Goal: Task Accomplishment & Management: Complete application form

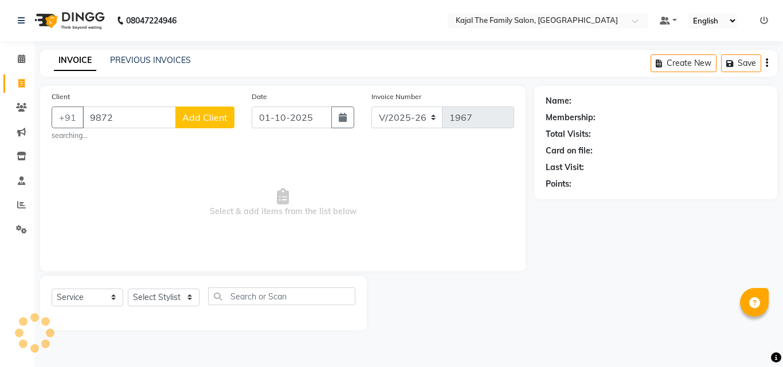
select select "39"
select select "service"
type input "9872718977"
click at [209, 121] on span "Add Client" at bounding box center [204, 117] width 45 height 11
select select "32"
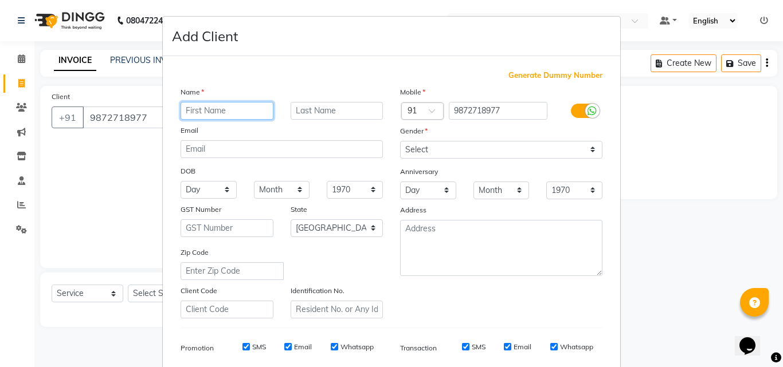
click at [204, 111] on input "text" at bounding box center [227, 111] width 93 height 18
type input "suraj"
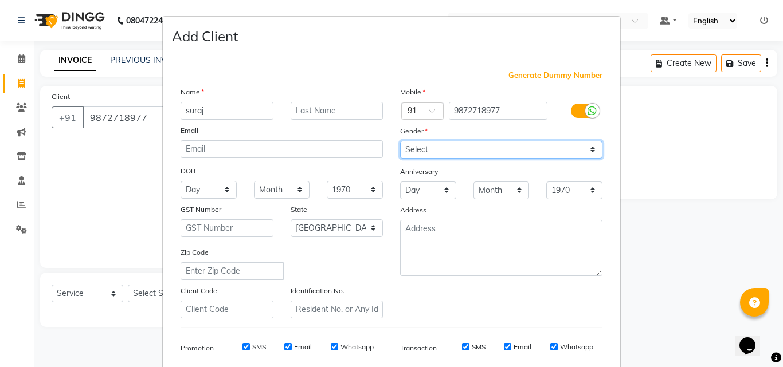
click at [415, 145] on select "Select [DEMOGRAPHIC_DATA] [DEMOGRAPHIC_DATA] Other Prefer Not To Say" at bounding box center [501, 150] width 202 height 18
click at [418, 148] on select "Select [DEMOGRAPHIC_DATA] [DEMOGRAPHIC_DATA] Other Prefer Not To Say" at bounding box center [501, 150] width 202 height 18
click at [435, 147] on select "Select [DEMOGRAPHIC_DATA] [DEMOGRAPHIC_DATA] Other Prefer Not To Say" at bounding box center [501, 150] width 202 height 18
select select "[DEMOGRAPHIC_DATA]"
click at [400, 141] on select "Select [DEMOGRAPHIC_DATA] [DEMOGRAPHIC_DATA] Other Prefer Not To Say" at bounding box center [501, 150] width 202 height 18
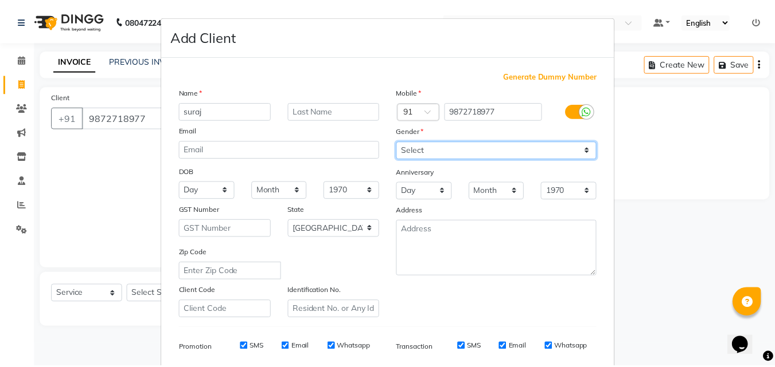
scroll to position [162, 0]
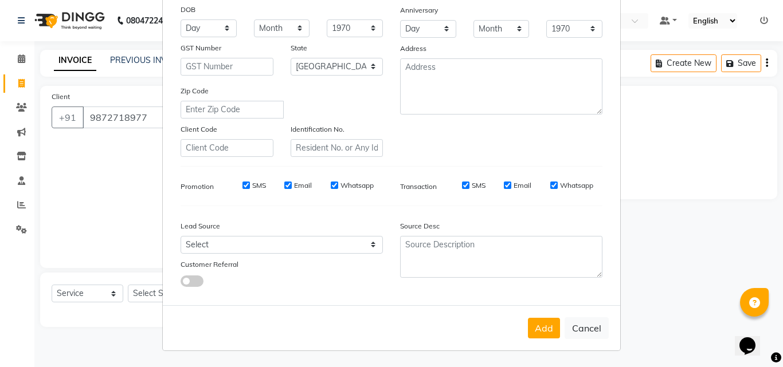
click at [545, 319] on button "Add" at bounding box center [544, 328] width 32 height 21
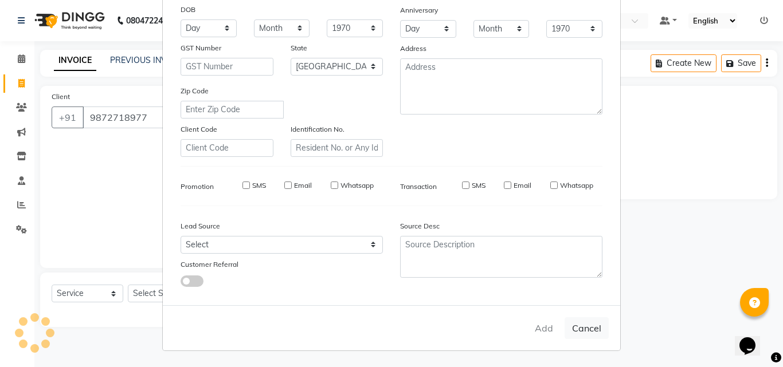
type input "98******77"
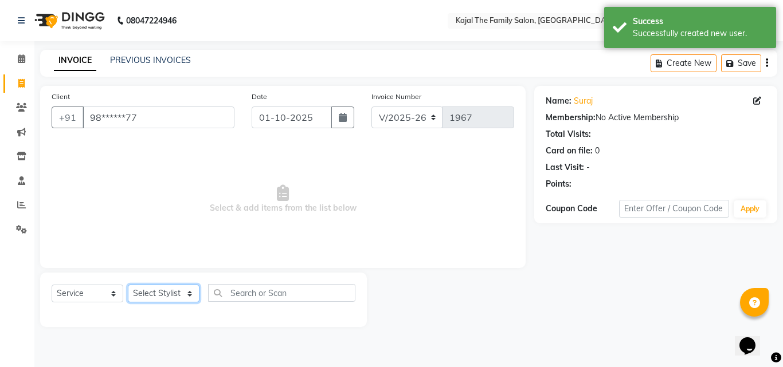
click at [148, 291] on select "Select Stylist [PERSON_NAME] [PERSON_NAME] [PERSON_NAME] nitin ravi Reception […" at bounding box center [164, 294] width 72 height 18
select select "52402"
click at [128, 285] on select "Select Stylist [PERSON_NAME] [PERSON_NAME] [PERSON_NAME] nitin ravi Reception […" at bounding box center [164, 294] width 72 height 18
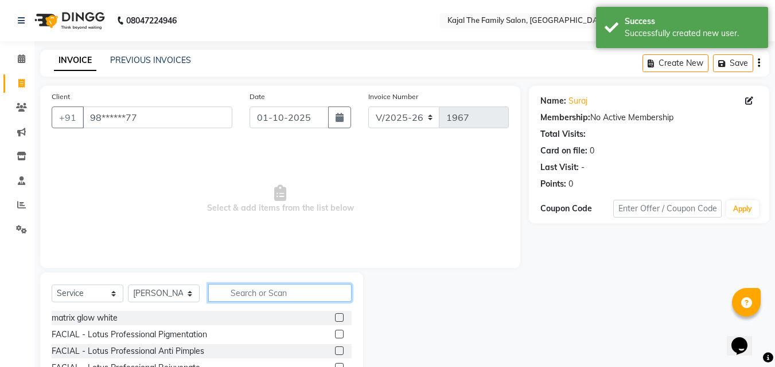
click at [292, 299] on input "text" at bounding box center [279, 293] width 143 height 18
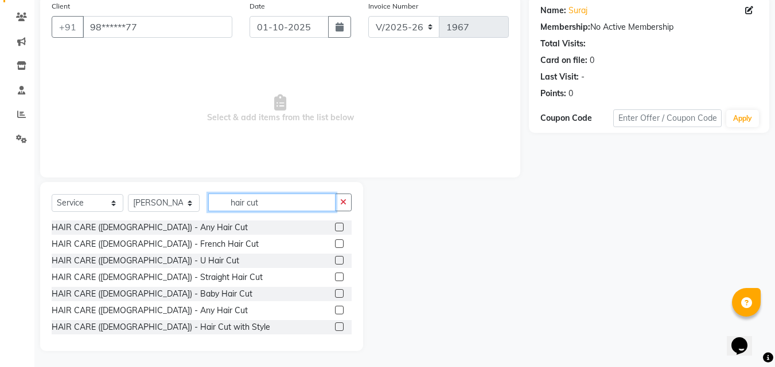
scroll to position [92, 0]
type input "hair cut"
click at [335, 310] on label at bounding box center [339, 309] width 9 height 9
click at [335, 310] on input "checkbox" at bounding box center [338, 309] width 7 height 7
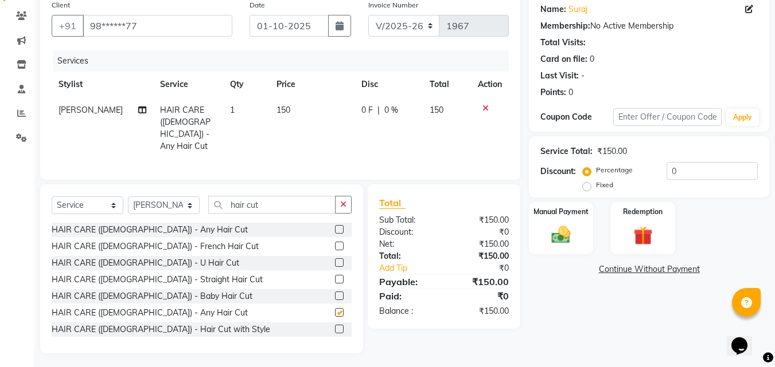
checkbox input "false"
click at [292, 104] on td "150" at bounding box center [311, 128] width 85 height 62
select select "52402"
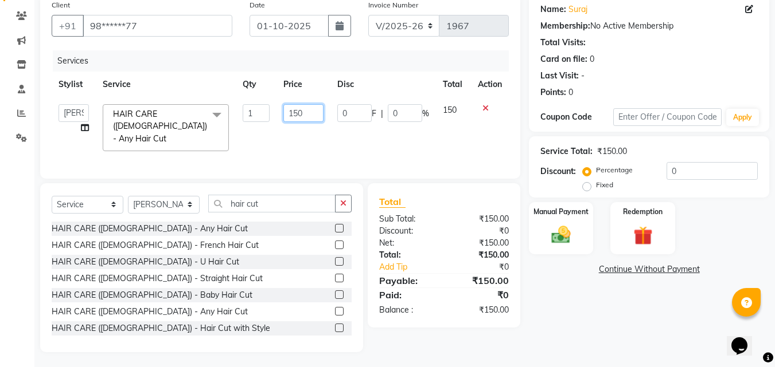
click at [302, 109] on input "150" at bounding box center [303, 113] width 40 height 18
type input "1"
type input "200"
click at [309, 144] on td "200" at bounding box center [302, 127] width 53 height 61
select select "52402"
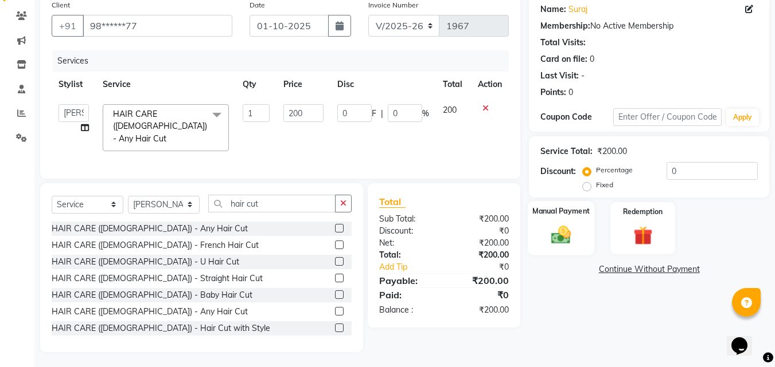
click at [581, 229] on div "Manual Payment" at bounding box center [560, 228] width 67 height 54
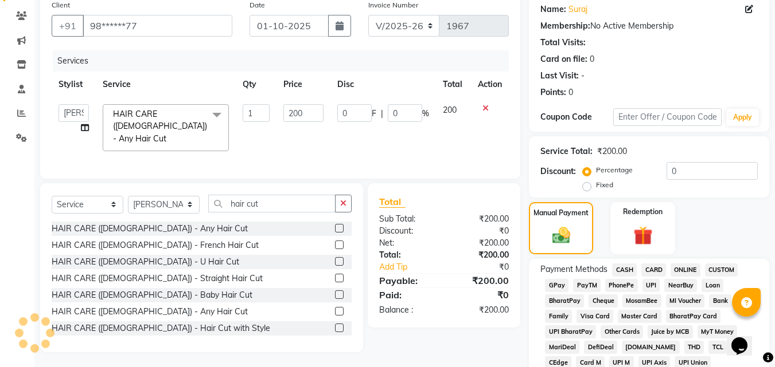
click at [591, 286] on span "PayTM" at bounding box center [587, 285] width 28 height 13
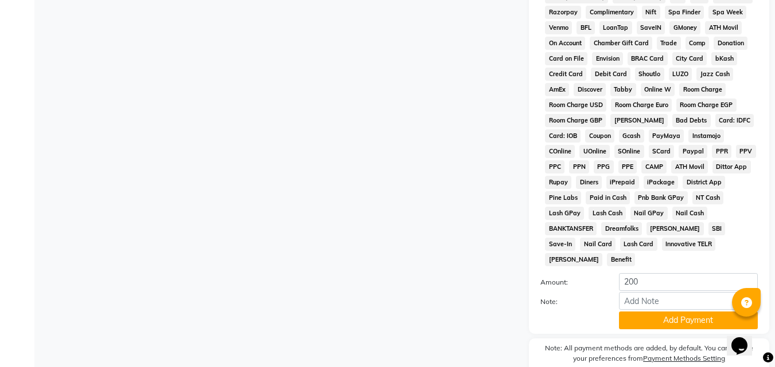
scroll to position [509, 0]
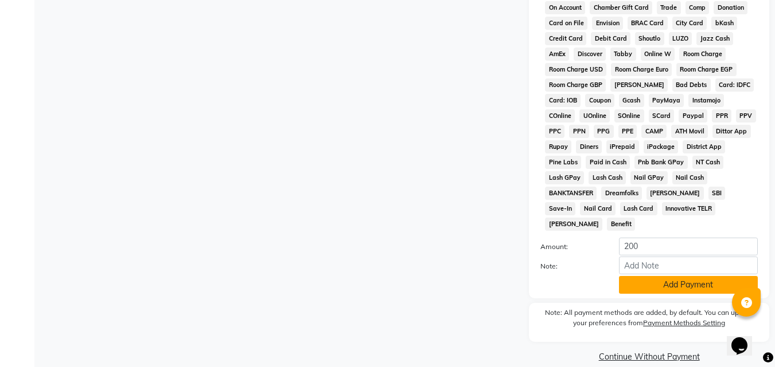
click at [636, 276] on button "Add Payment" at bounding box center [688, 285] width 139 height 18
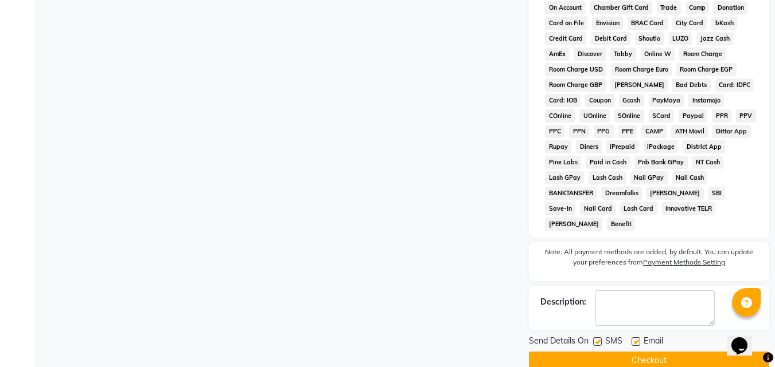
click at [636, 338] on label at bounding box center [635, 342] width 9 height 9
click at [636, 339] on input "checkbox" at bounding box center [634, 342] width 7 height 7
checkbox input "false"
